Goal: Navigation & Orientation: Find specific page/section

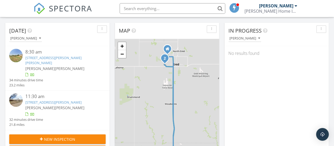
scroll to position [68, 0]
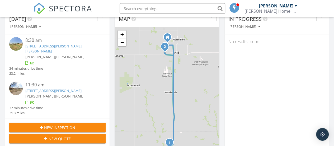
click at [52, 45] on link "410 Osborn Dr, Hennessey, OK 73742" at bounding box center [53, 49] width 56 height 10
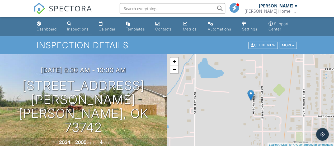
click at [47, 30] on div "Dashboard" at bounding box center [47, 29] width 20 height 4
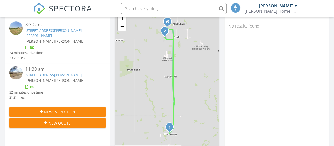
scroll to position [3, 3]
click at [53, 72] on link "105 N Jane Ln, Enid, OK 73703" at bounding box center [53, 74] width 56 height 5
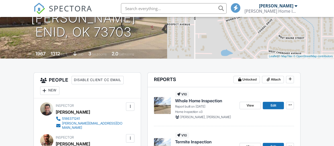
scroll to position [29, 0]
